Goal: Complete application form: Complete application form

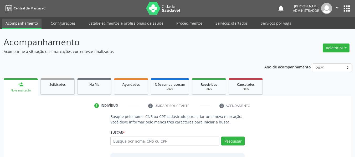
click at [137, 141] on input "text" at bounding box center [164, 141] width 109 height 9
type input "85996967502"
click at [240, 141] on button "Pesquisar" at bounding box center [232, 141] width 23 height 9
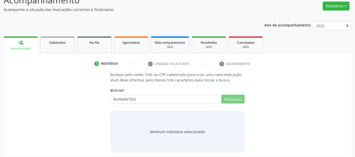
scroll to position [45, 0]
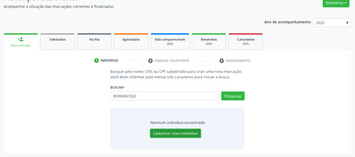
click at [198, 131] on button "Cadastrar novo indivíduo" at bounding box center [175, 133] width 50 height 9
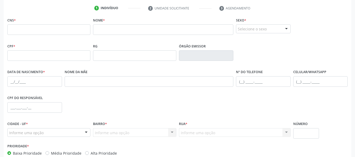
scroll to position [124, 0]
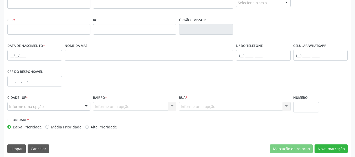
click at [157, 109] on div "Informe uma opção Nenhum resultado encontrado para: " " Nenhuma opção encontrad…" at bounding box center [134, 106] width 83 height 9
click at [157, 108] on div "Informe uma opção Nenhum resultado encontrado para: " " Nenhuma opção encontrad…" at bounding box center [134, 106] width 83 height 9
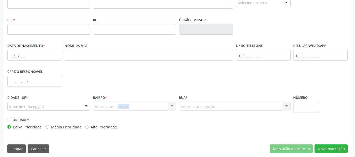
click at [157, 108] on div "Informe uma opção Nenhum resultado encontrado para: " " Nenhuma opção encontrad…" at bounding box center [134, 106] width 83 height 9
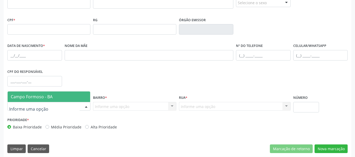
click at [85, 107] on div at bounding box center [86, 107] width 8 height 9
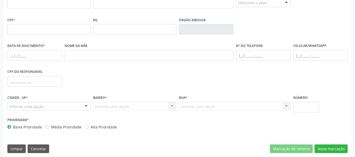
click at [152, 124] on div "Prioridade * Baixa Prioridade Média Prioridade Alta Prioridade" at bounding box center [91, 123] width 169 height 14
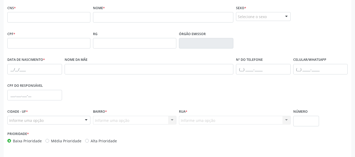
scroll to position [98, 0]
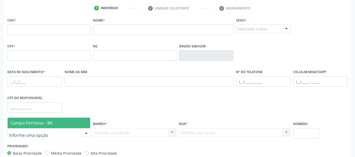
click at [87, 132] on div at bounding box center [86, 133] width 8 height 9
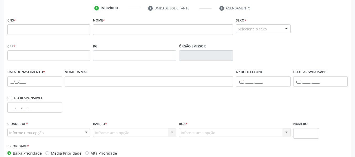
click at [87, 132] on div at bounding box center [86, 133] width 8 height 9
type input "salvador"
click at [111, 91] on div "Nome da mãe" at bounding box center [149, 81] width 172 height 26
